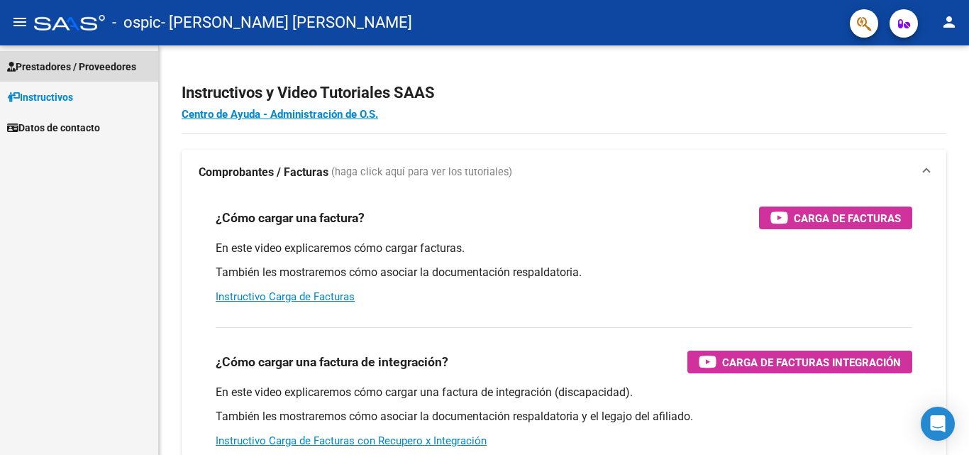
click at [77, 70] on span "Prestadores / Proveedores" at bounding box center [71, 67] width 129 height 16
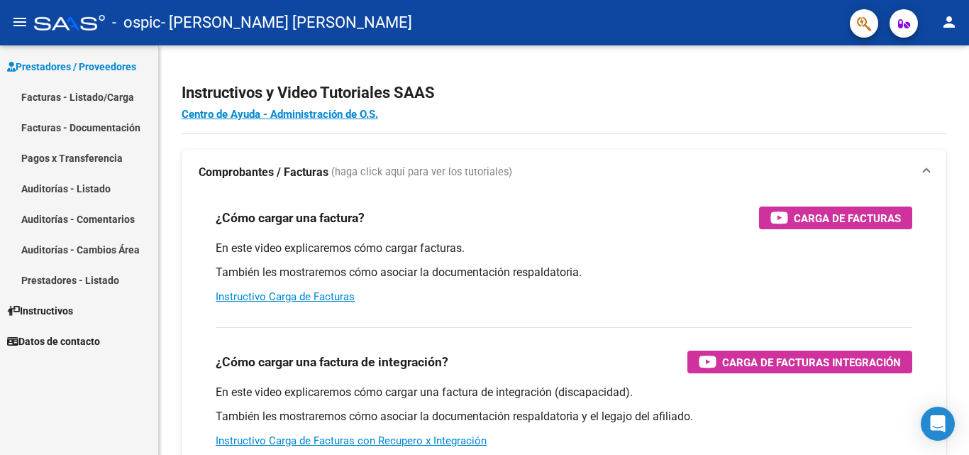
click at [82, 92] on link "Facturas - Listado/Carga" at bounding box center [79, 97] width 158 height 30
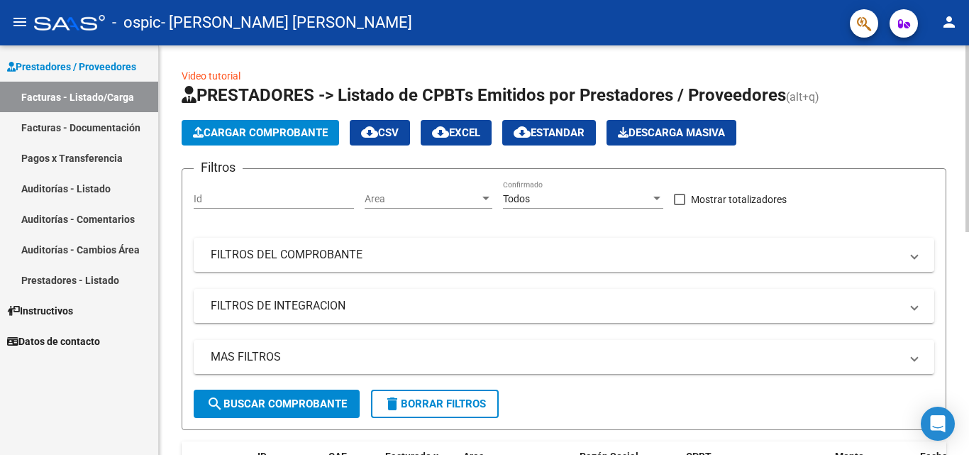
click at [273, 129] on span "Cargar Comprobante" at bounding box center [260, 132] width 135 height 13
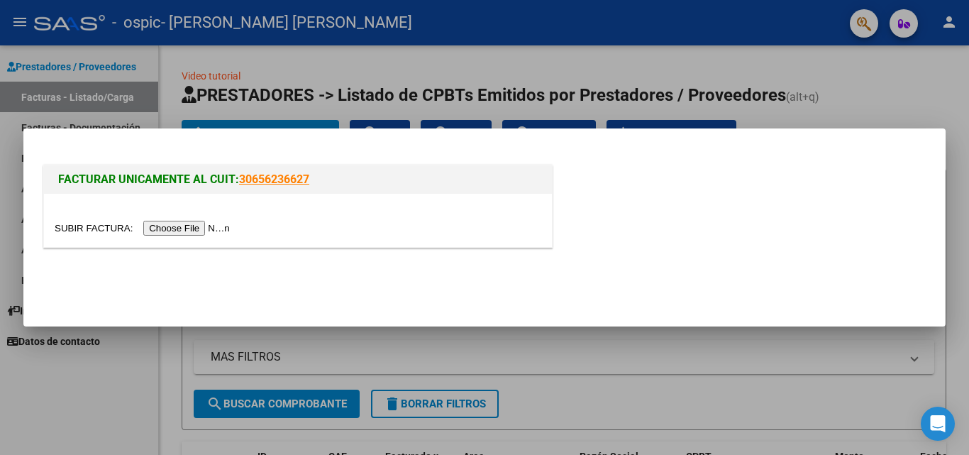
click at [188, 228] on input "file" at bounding box center [144, 228] width 179 height 15
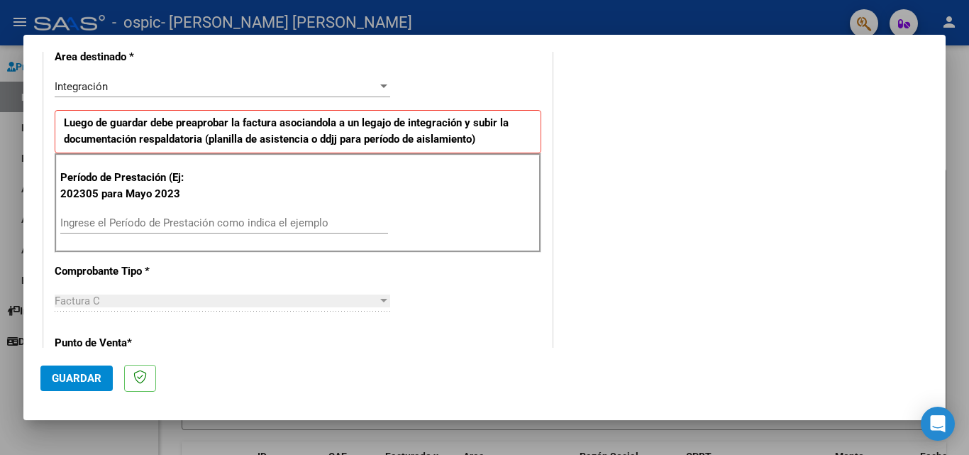
scroll to position [314, 0]
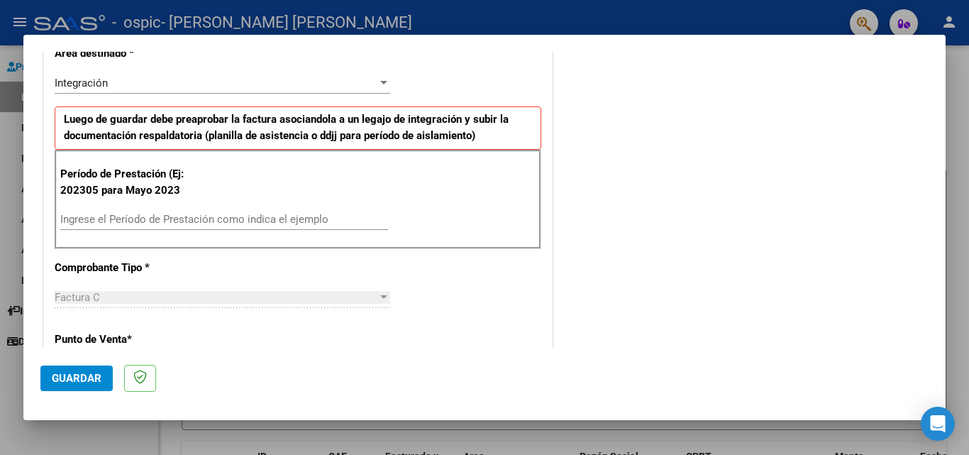
click at [250, 223] on input "Ingrese el Período de Prestación como indica el ejemplo" at bounding box center [224, 219] width 328 height 13
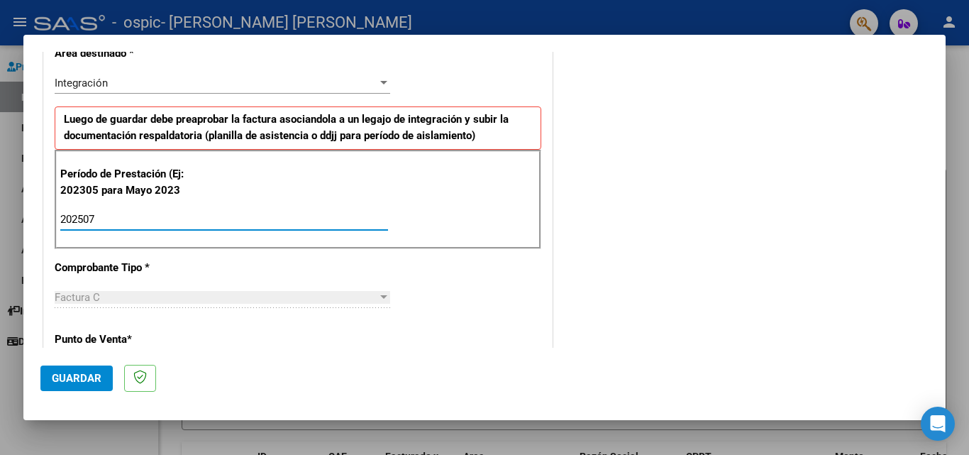
type input "202507"
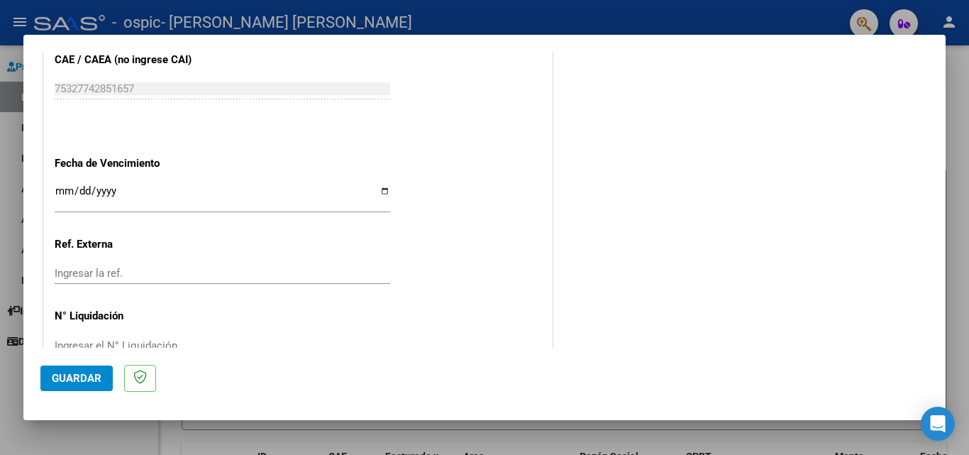
scroll to position [925, 0]
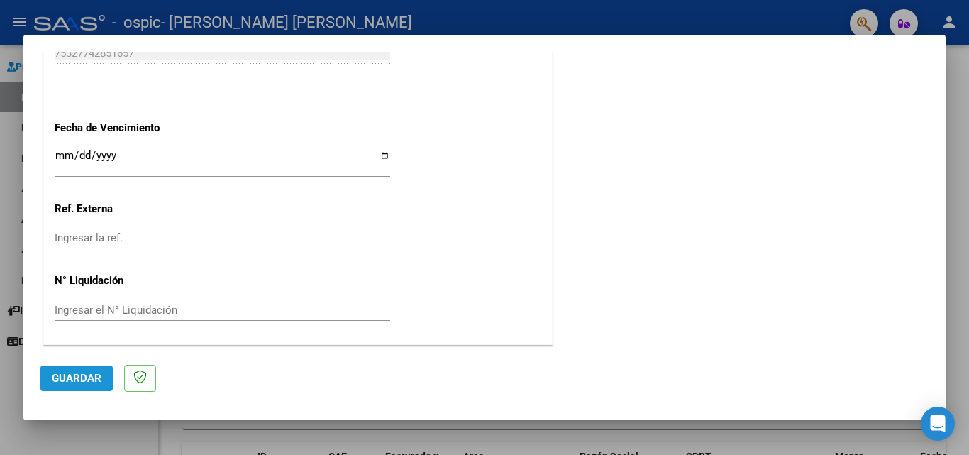
click at [90, 379] on span "Guardar" at bounding box center [77, 378] width 50 height 13
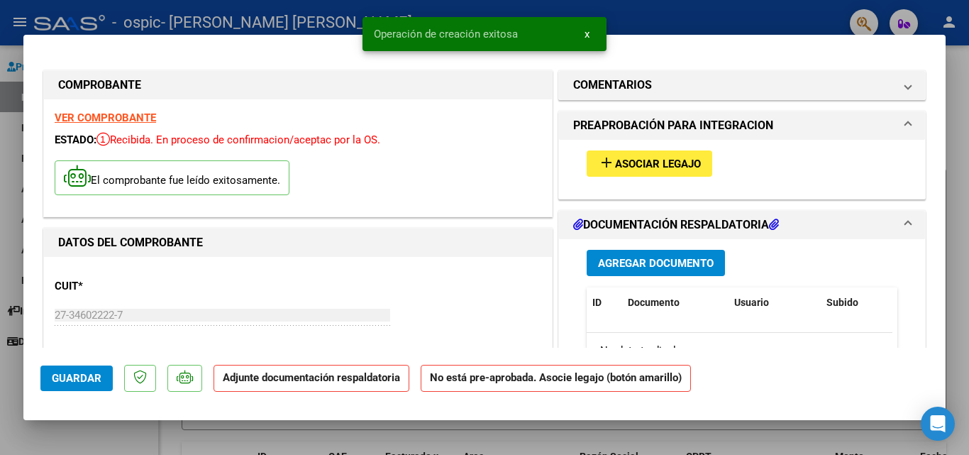
click at [657, 163] on span "Asociar Legajo" at bounding box center [658, 163] width 86 height 13
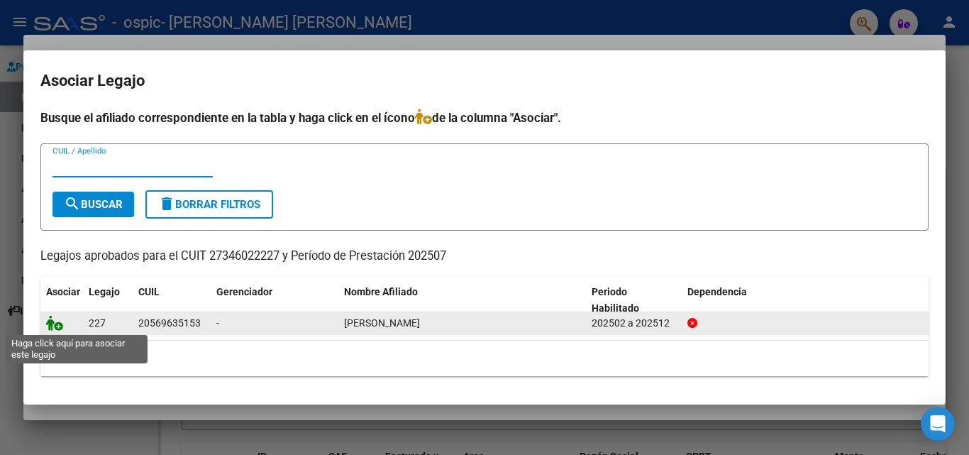
click at [52, 324] on icon at bounding box center [54, 323] width 17 height 16
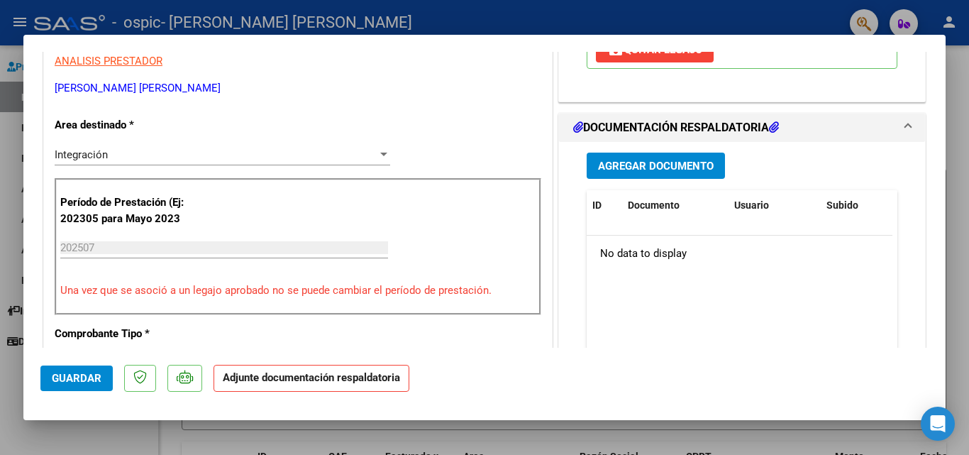
scroll to position [300, 0]
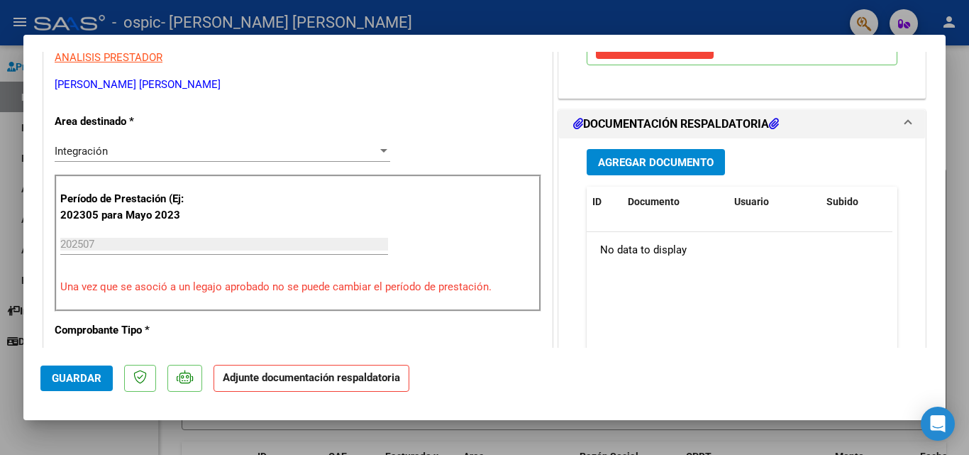
click at [633, 160] on span "Agregar Documento" at bounding box center [656, 162] width 116 height 13
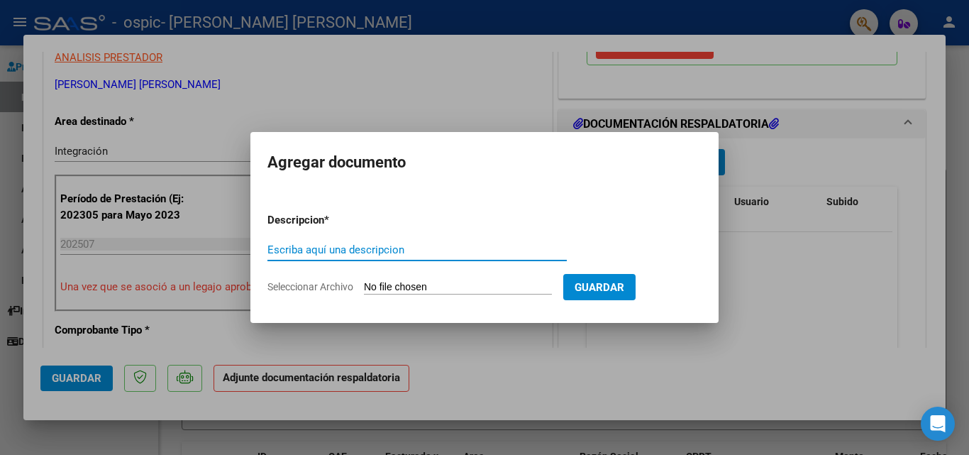
click at [443, 284] on input "Seleccionar Archivo" at bounding box center [458, 287] width 188 height 13
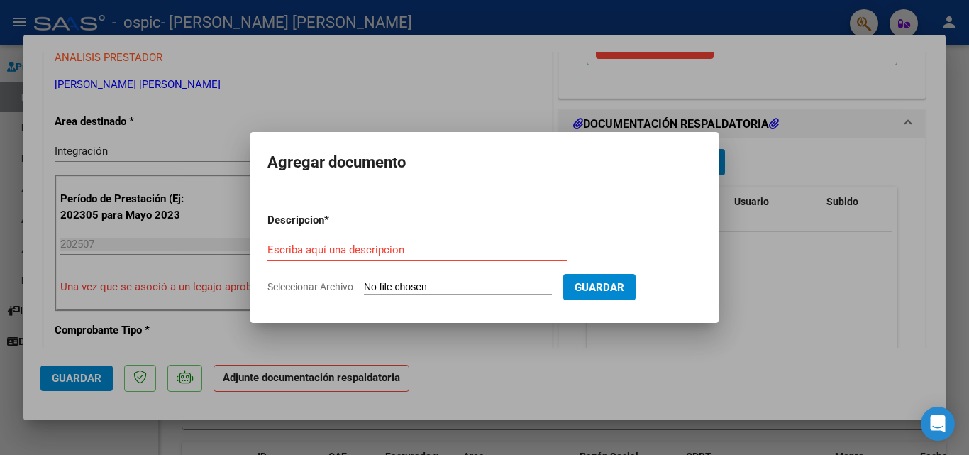
type input "C:\fakepath\asistencia julio.pdf"
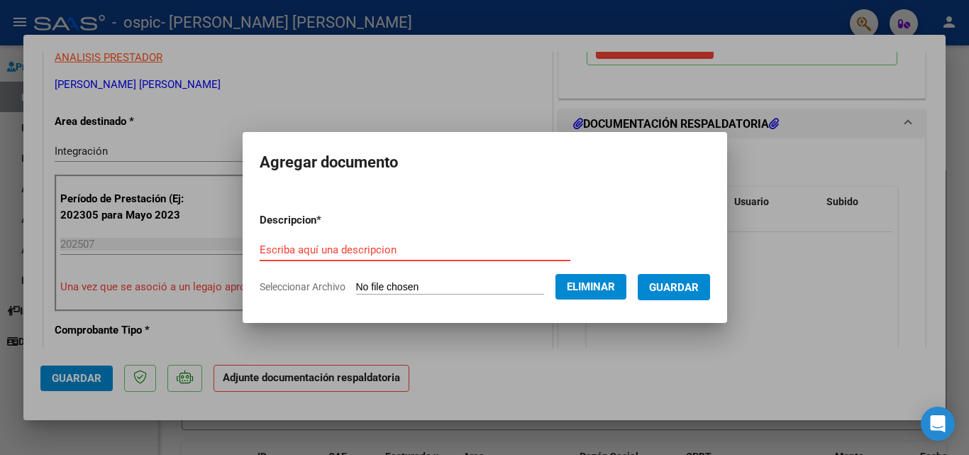
click at [404, 254] on input "Escriba aquí una descripcion" at bounding box center [415, 249] width 311 height 13
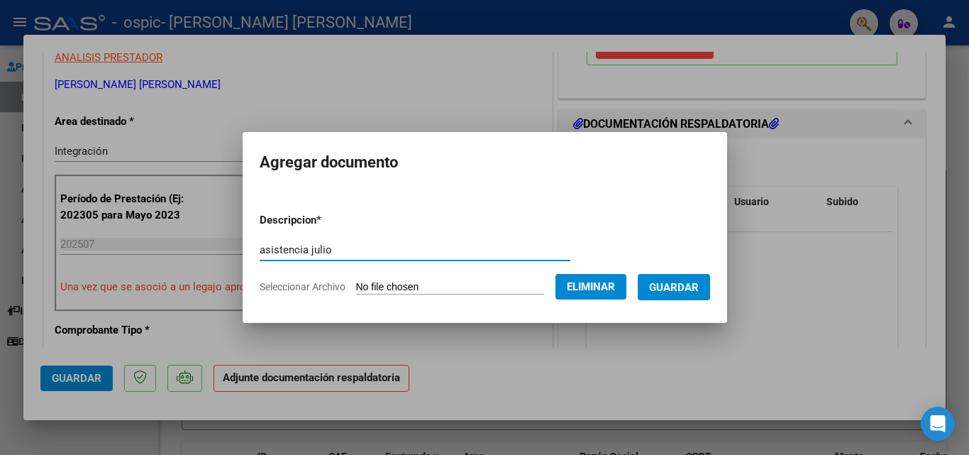
type input "asistencia julio"
click at [694, 294] on button "Guardar" at bounding box center [674, 287] width 72 height 26
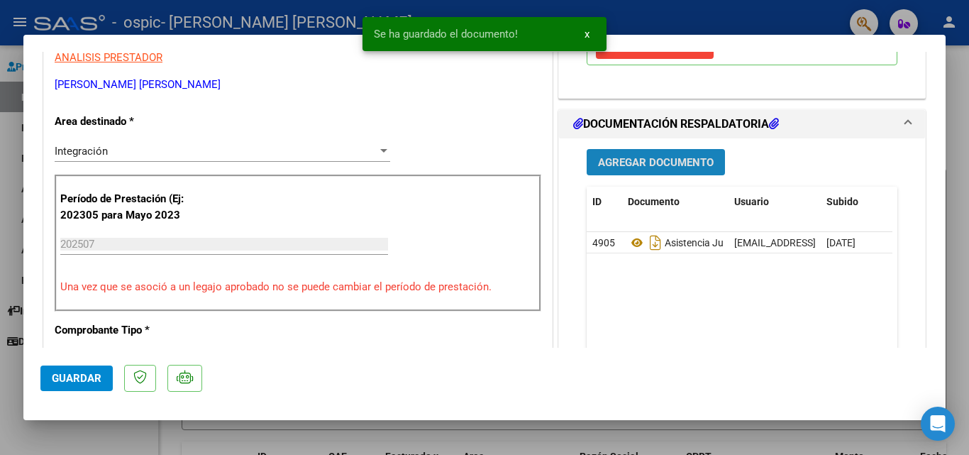
click at [667, 159] on span "Agregar Documento" at bounding box center [656, 162] width 116 height 13
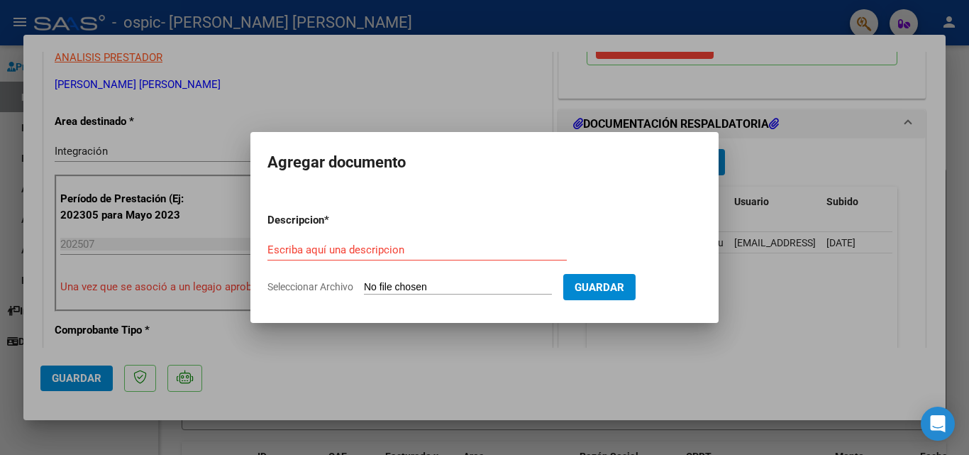
click at [479, 287] on input "Seleccionar Archivo" at bounding box center [458, 287] width 188 height 13
type input "C:\fakepath\AUTORIZACION.pdf"
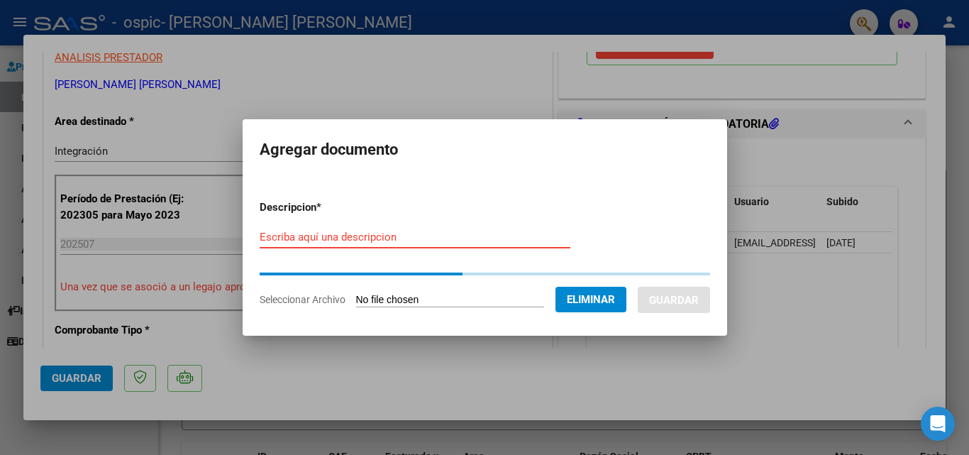
click at [299, 237] on input "Escriba aquí una descripcion" at bounding box center [415, 236] width 311 height 13
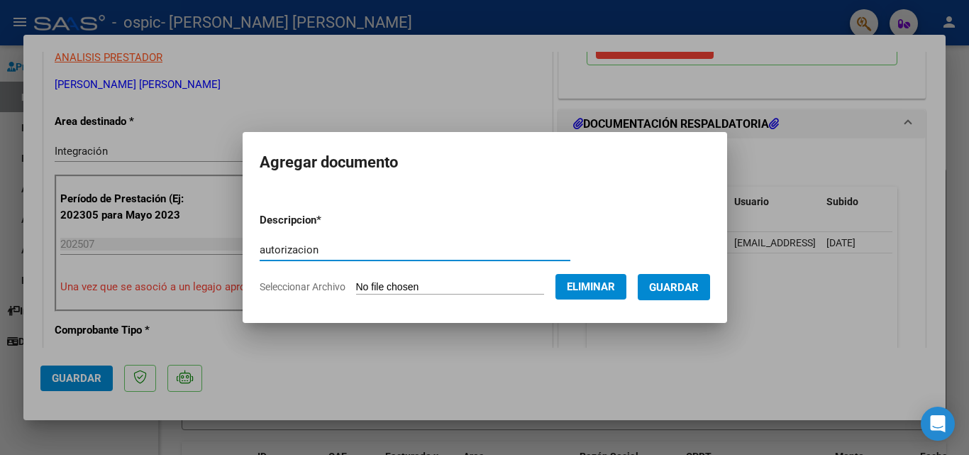
type input "autorizacion"
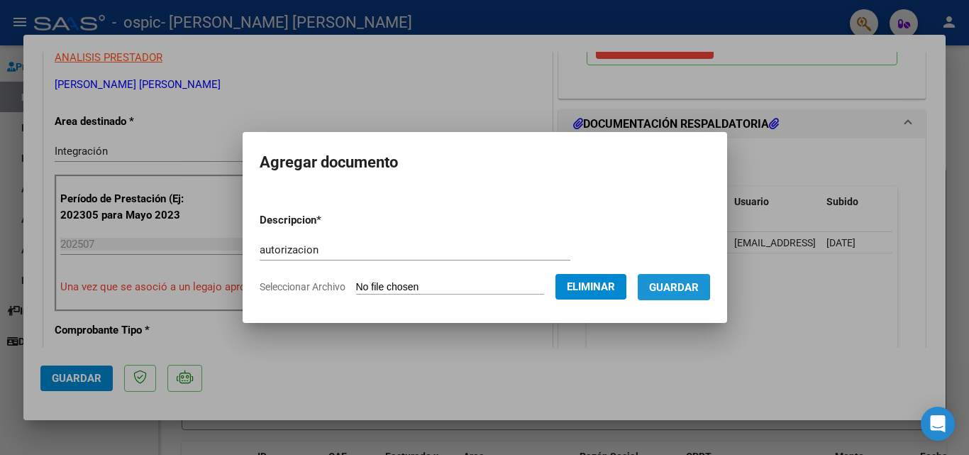
click at [680, 287] on span "Guardar" at bounding box center [674, 287] width 50 height 13
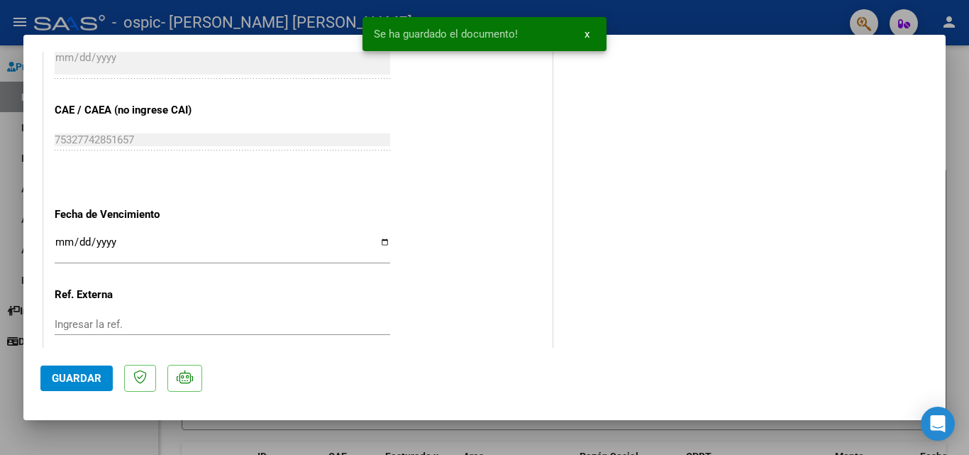
scroll to position [974, 0]
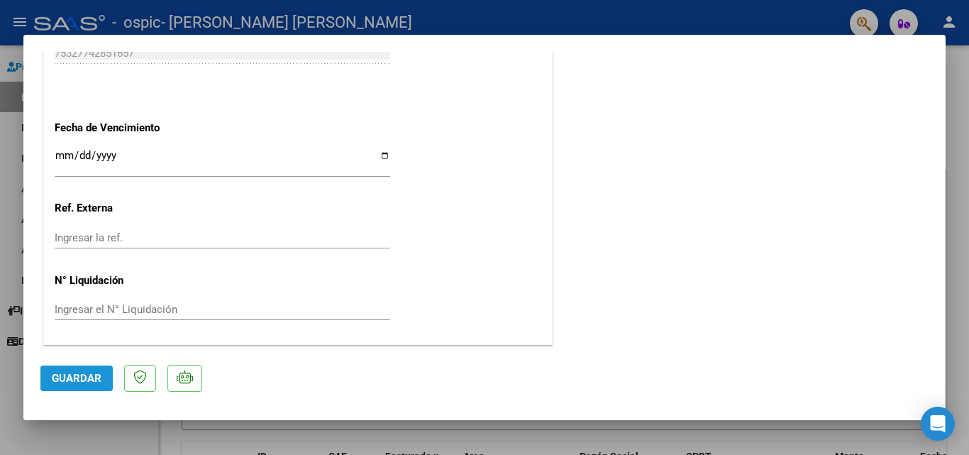
click at [87, 377] on span "Guardar" at bounding box center [77, 378] width 50 height 13
click at [960, 113] on div at bounding box center [484, 227] width 969 height 455
type input "$ 0,00"
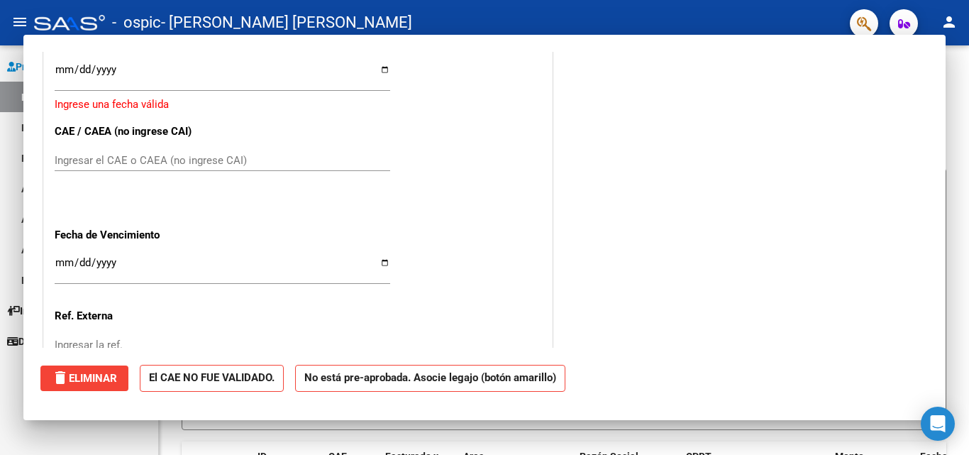
scroll to position [1082, 0]
